Goal: Navigation & Orientation: Find specific page/section

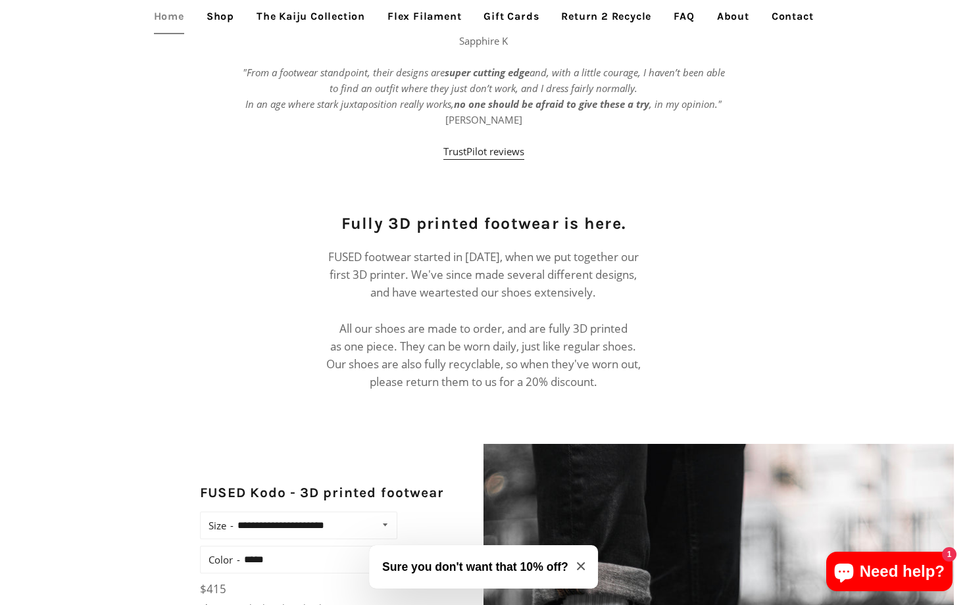
scroll to position [676, 0]
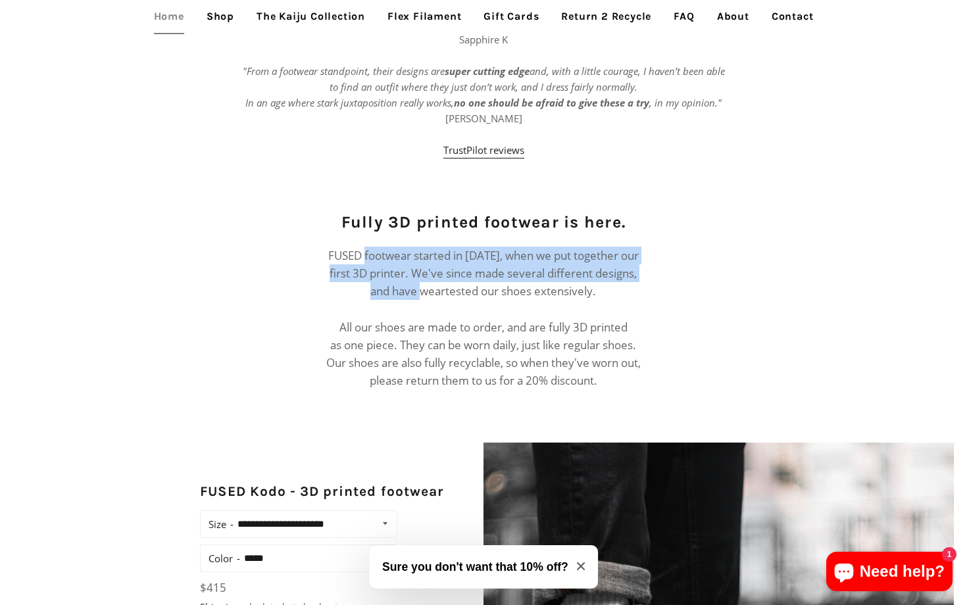
drag, startPoint x: 364, startPoint y: 252, endPoint x: 436, endPoint y: 300, distance: 86.8
click at [436, 300] on p "FUSED footwear started in [DATE], when we put together our first 3D printer. We…" at bounding box center [483, 318] width 318 height 143
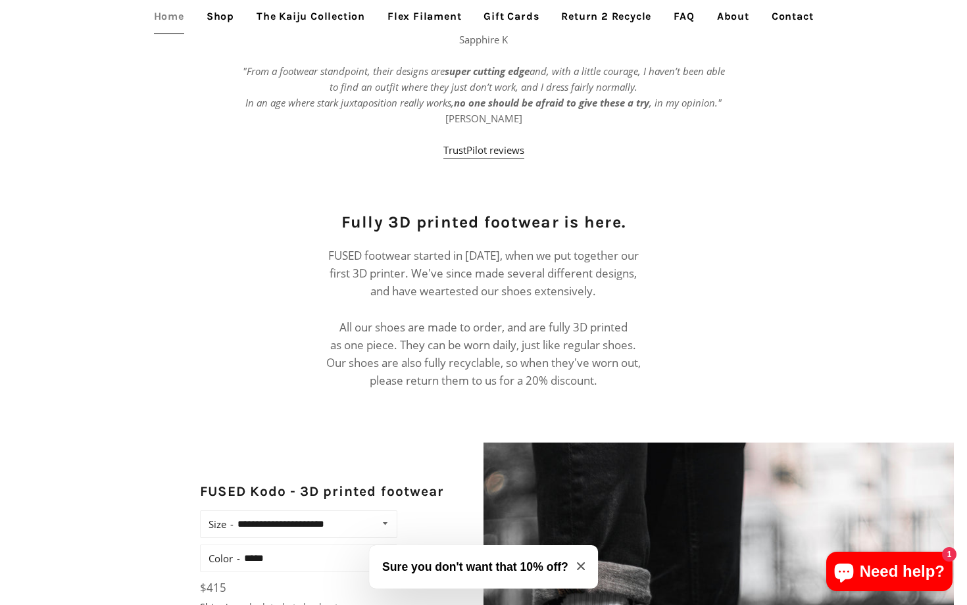
click at [427, 220] on h2 "Fully 3D printed footwear is here." at bounding box center [483, 221] width 318 height 23
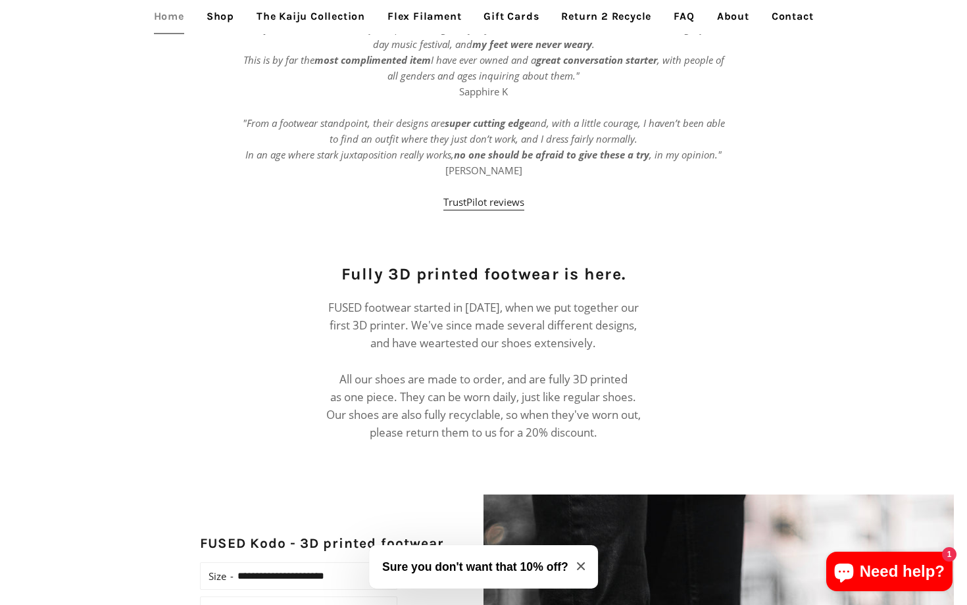
scroll to position [548, 0]
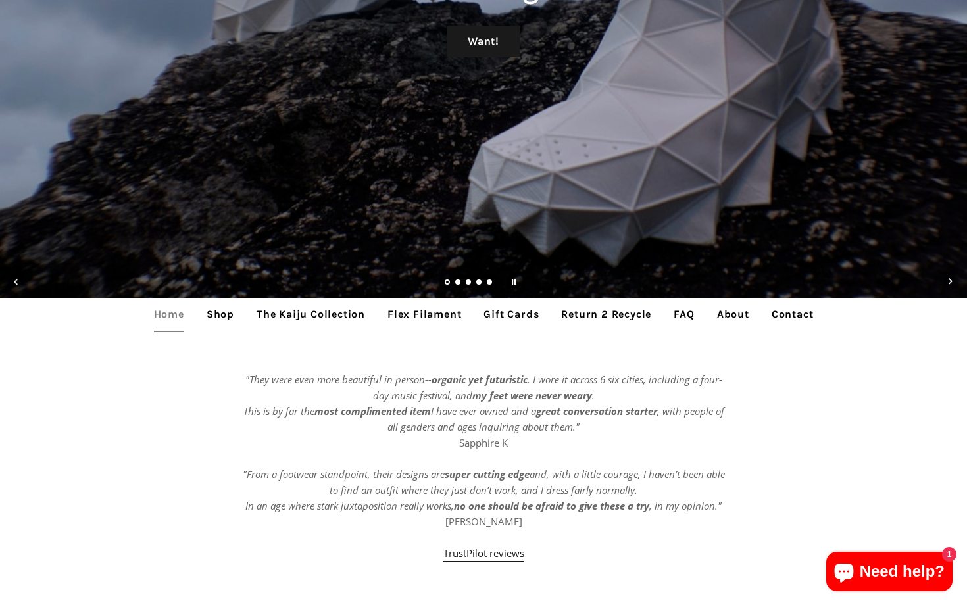
scroll to position [385, 0]
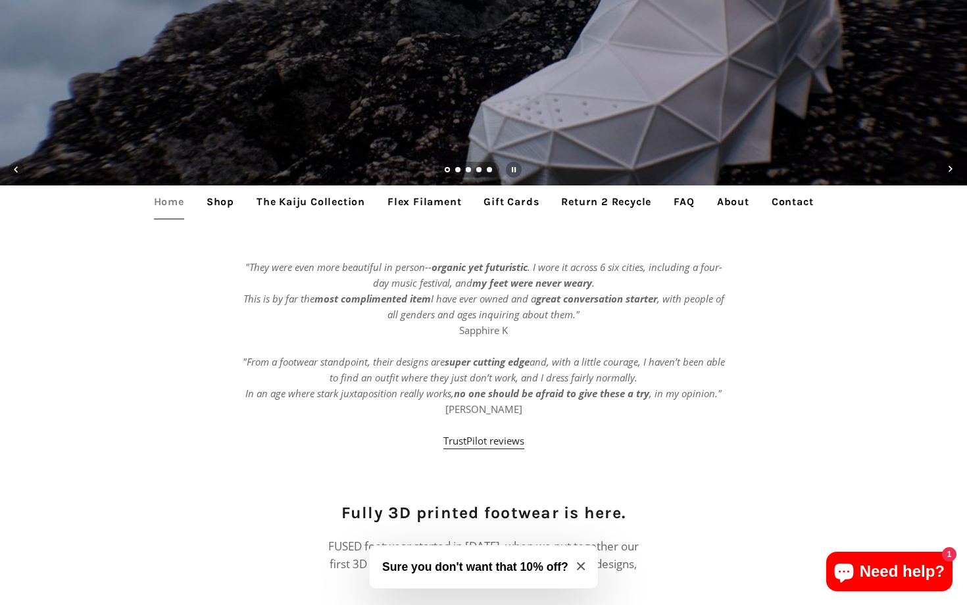
click at [309, 196] on link "The Kaiju Collection" at bounding box center [311, 201] width 128 height 33
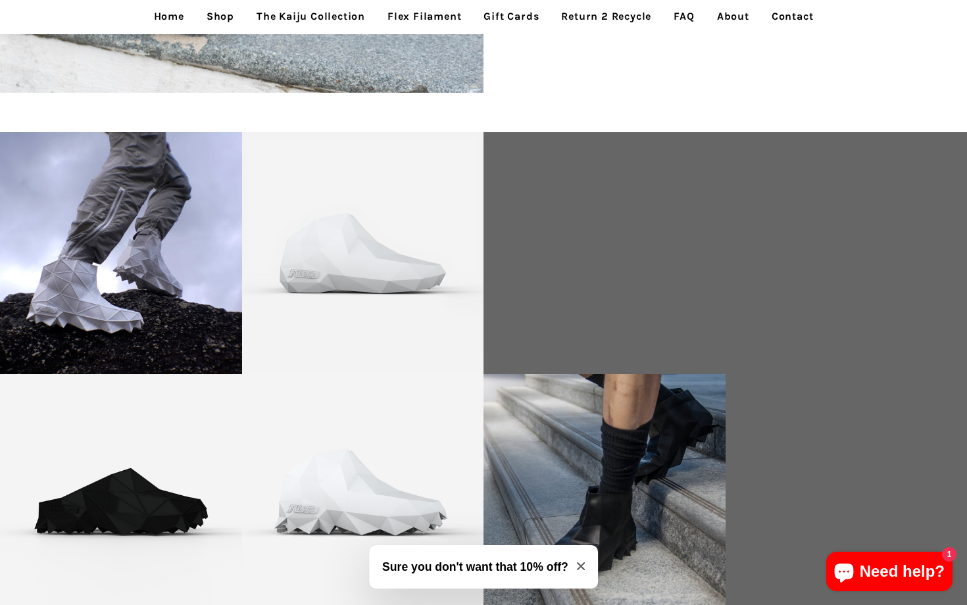
scroll to position [2908, 0]
